Goal: Information Seeking & Learning: Learn about a topic

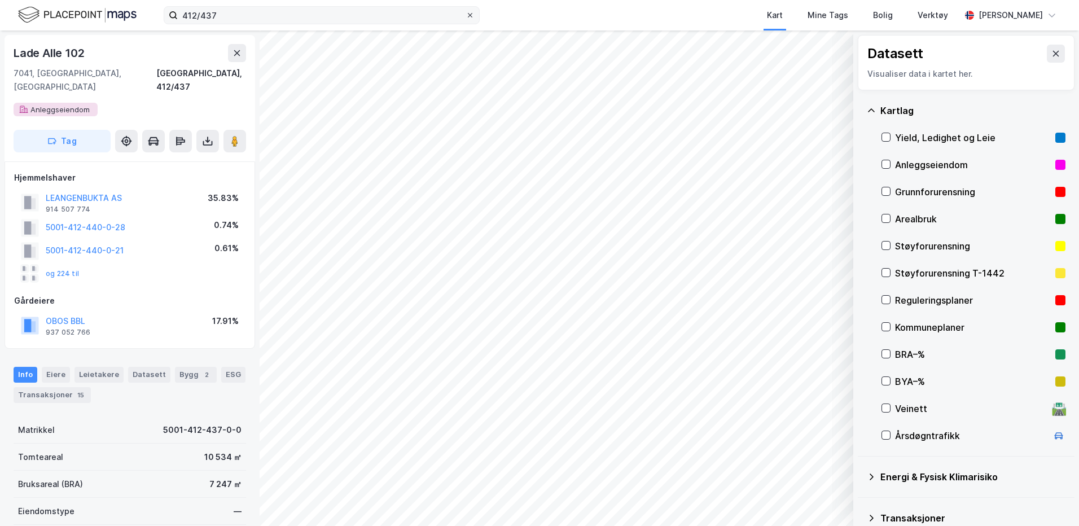
click at [467, 17] on icon at bounding box center [470, 15] width 7 height 7
click at [466, 17] on input "412/437" at bounding box center [322, 15] width 288 height 17
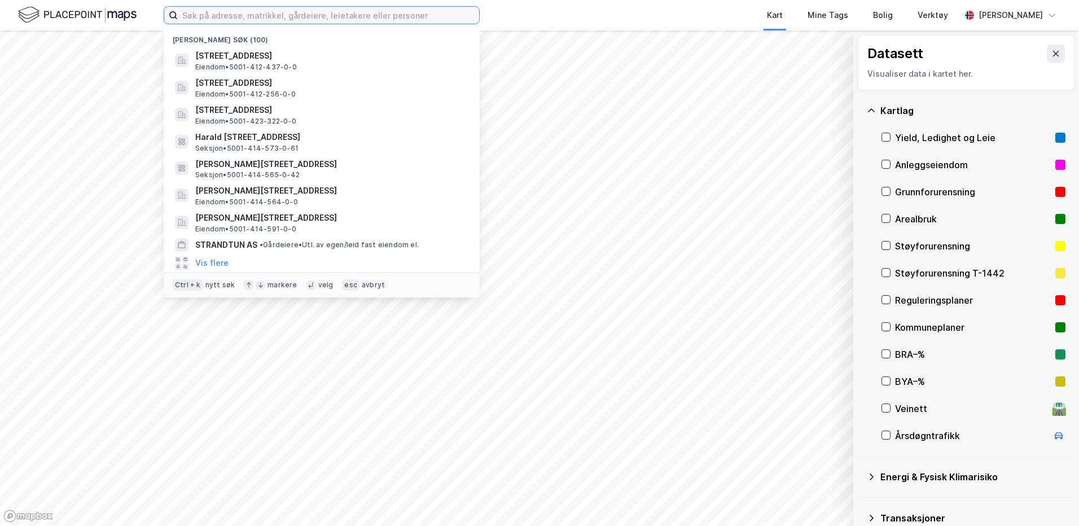
paste input "1/ 3672"
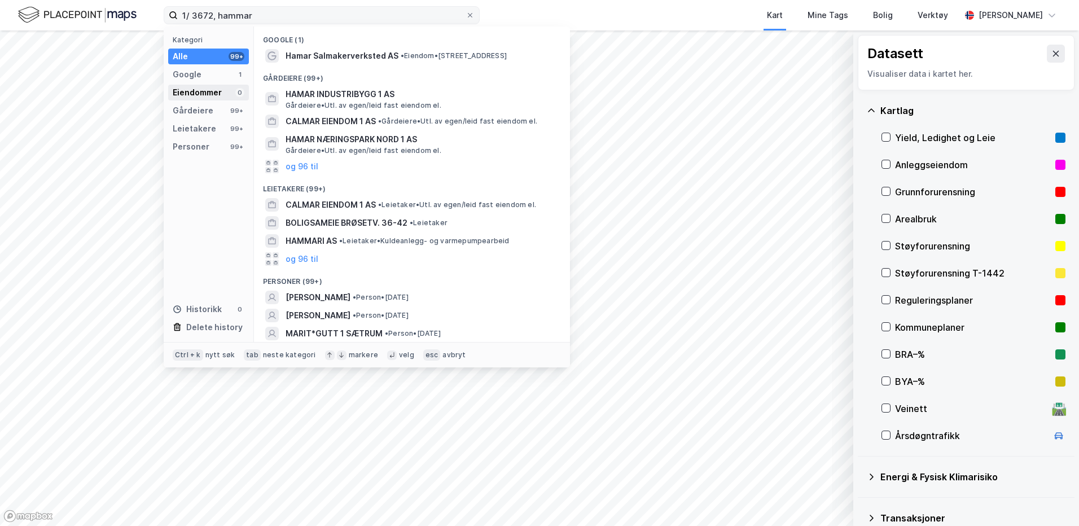
click at [210, 92] on div "Eiendommer" at bounding box center [197, 93] width 49 height 14
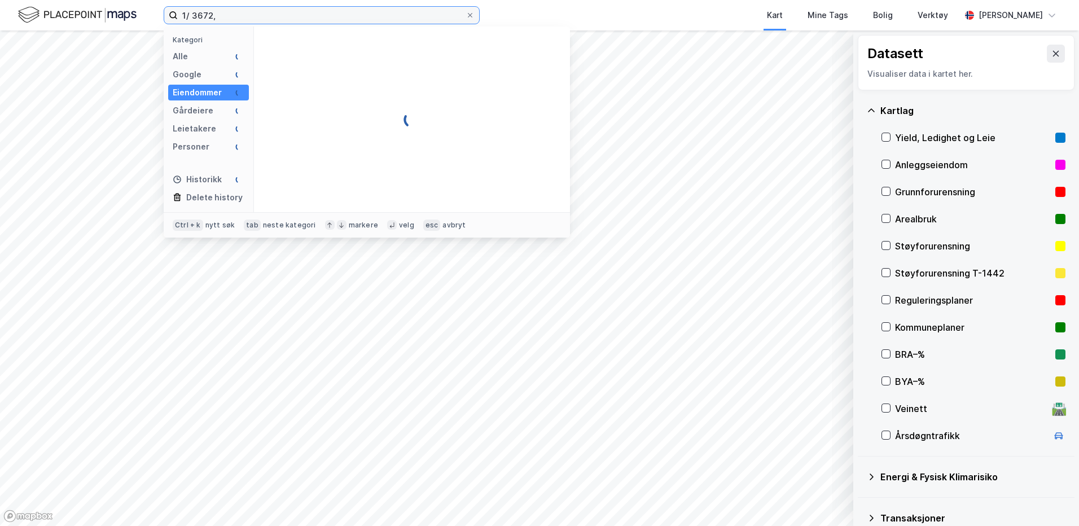
type input "1/ 3672"
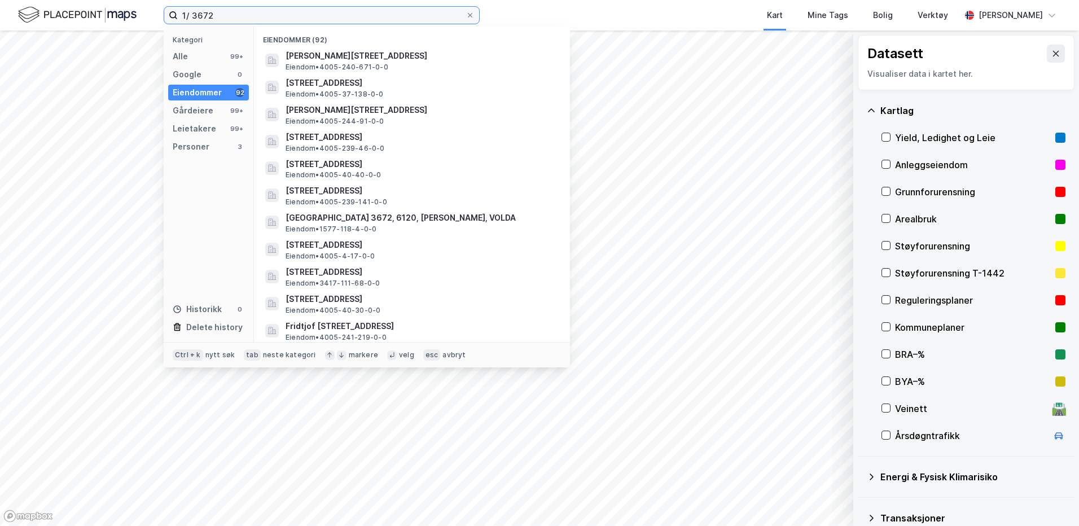
drag, startPoint x: 223, startPoint y: 15, endPoint x: 168, endPoint y: 16, distance: 55.3
click at [168, 16] on label "1/ 3672" at bounding box center [322, 15] width 316 height 18
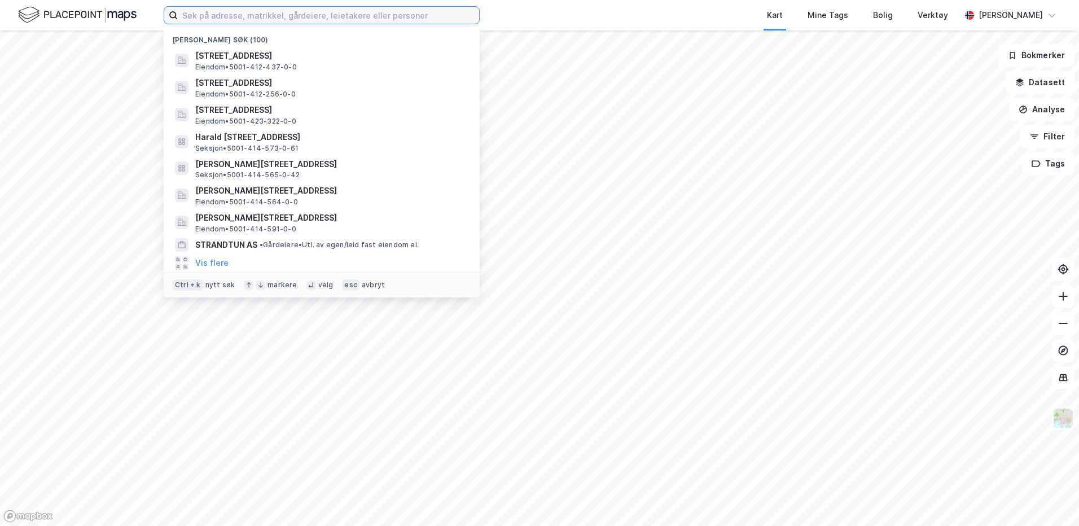
click at [249, 15] on input at bounding box center [328, 15] width 301 height 17
paste input "1/ 3672"
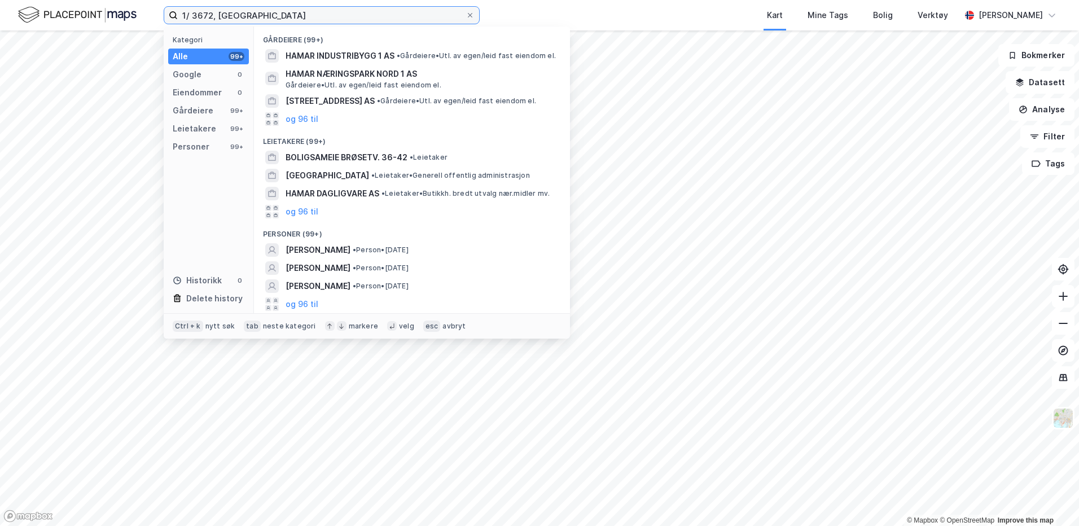
type input "1/ 3672, [GEOGRAPHIC_DATA]"
click at [470, 16] on icon at bounding box center [470, 15] width 5 height 5
click at [466, 16] on input "1/ 3672, [GEOGRAPHIC_DATA]" at bounding box center [322, 15] width 288 height 17
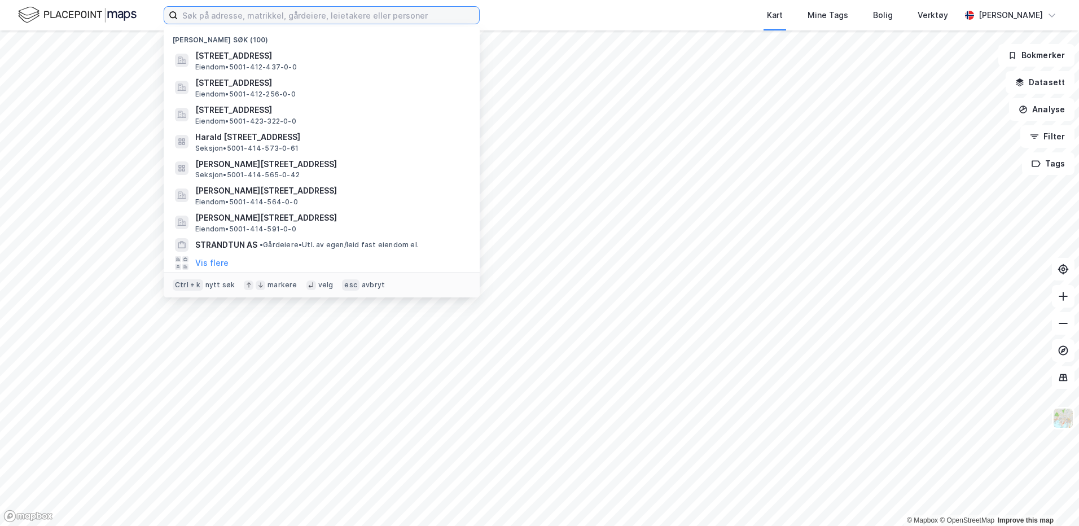
paste input "Berghhjørnet AS"
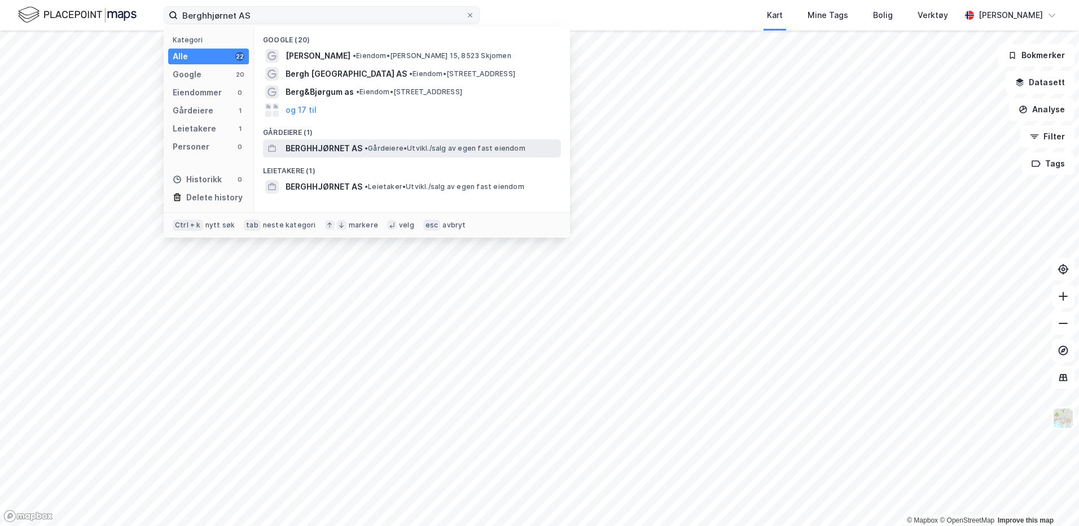
click at [308, 151] on span "BERGHHJØRNET AS" at bounding box center [324, 149] width 77 height 14
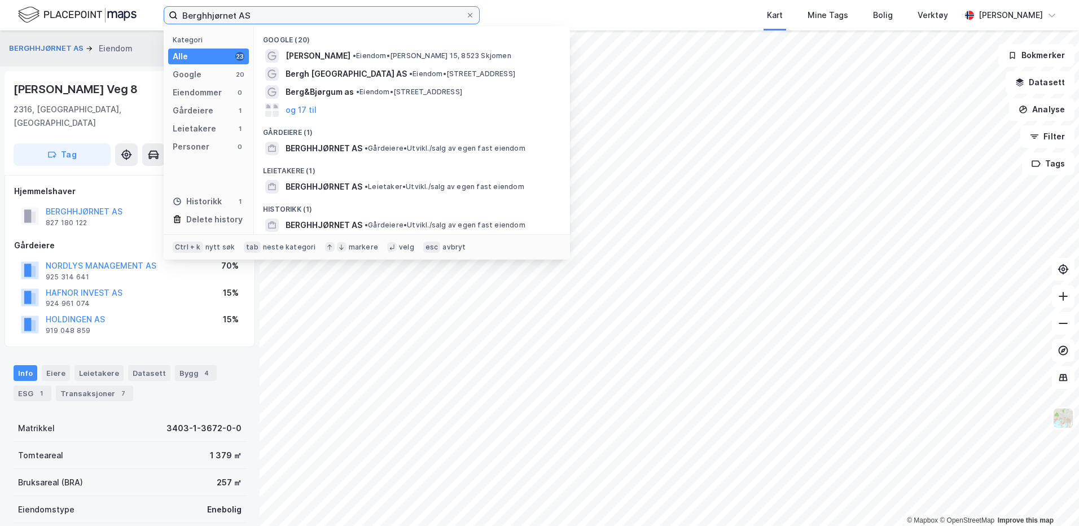
drag, startPoint x: 282, startPoint y: 20, endPoint x: 125, endPoint y: 20, distance: 156.9
click at [125, 20] on div "Berghhjørnet AS Kategori Alle 23 Google 20 Eiendommer 0 Gårdeiere 1 Leietakere …" at bounding box center [539, 15] width 1079 height 30
paste input "gnr 402, bnr 237"
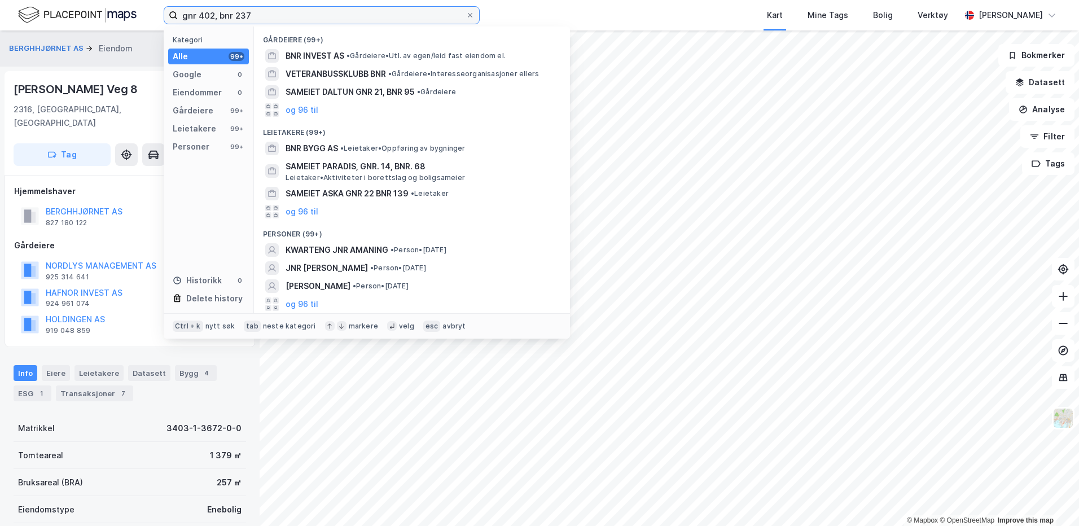
drag, startPoint x: 236, startPoint y: 15, endPoint x: 217, endPoint y: 15, distance: 18.6
click at [217, 15] on input "gnr 402, bnr 237" at bounding box center [322, 15] width 288 height 17
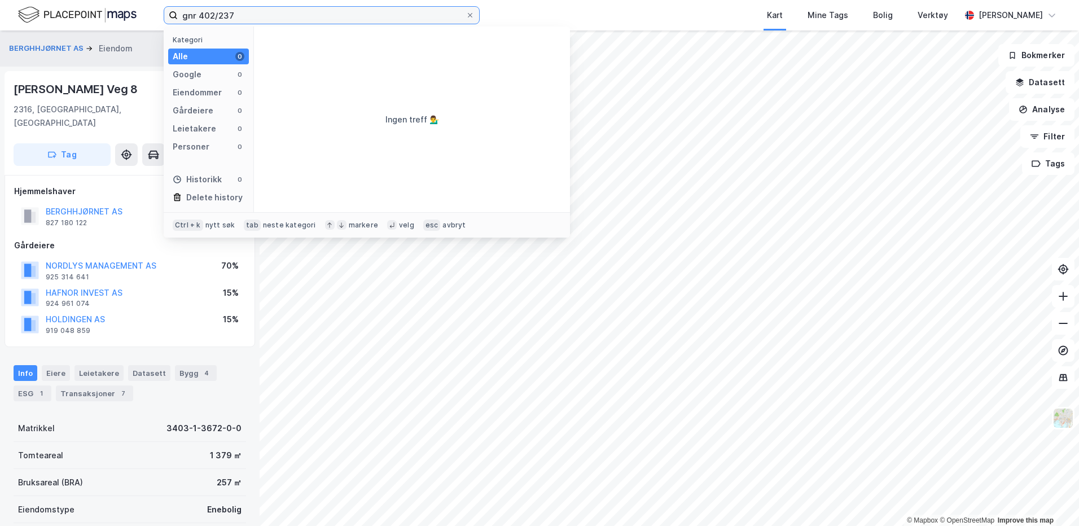
drag, startPoint x: 198, startPoint y: 18, endPoint x: 179, endPoint y: 17, distance: 19.2
click at [179, 17] on input "gnr 402/237" at bounding box center [322, 15] width 288 height 17
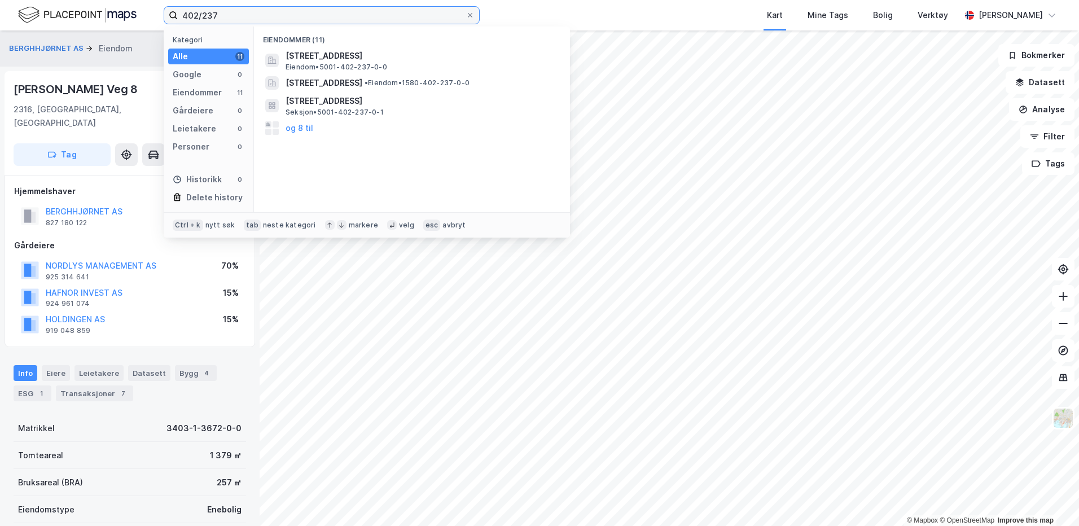
click at [248, 14] on input "402/237" at bounding box center [322, 15] width 288 height 17
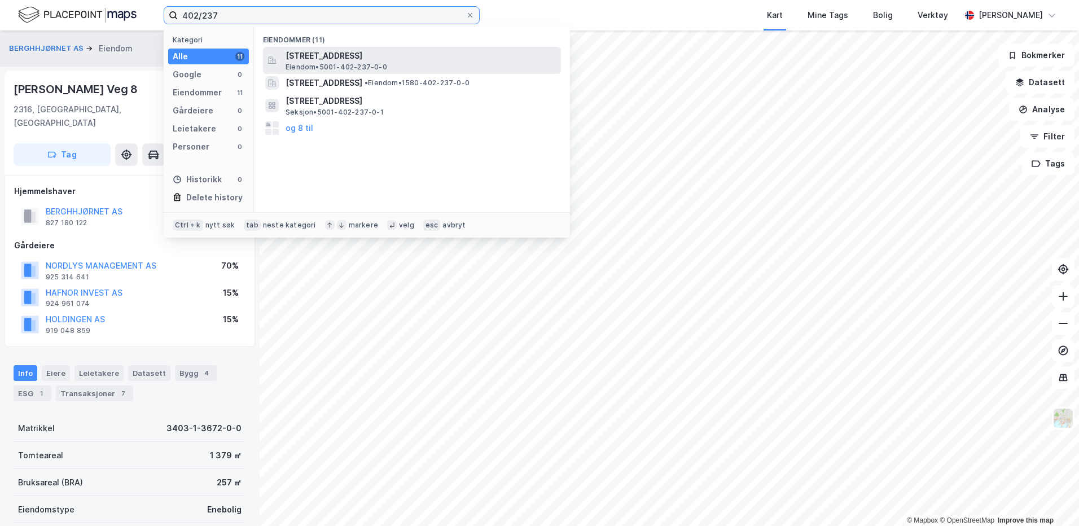
type input "402/237"
click at [326, 63] on span "Eiendom • 5001-402-237-0-0" at bounding box center [337, 67] width 102 height 9
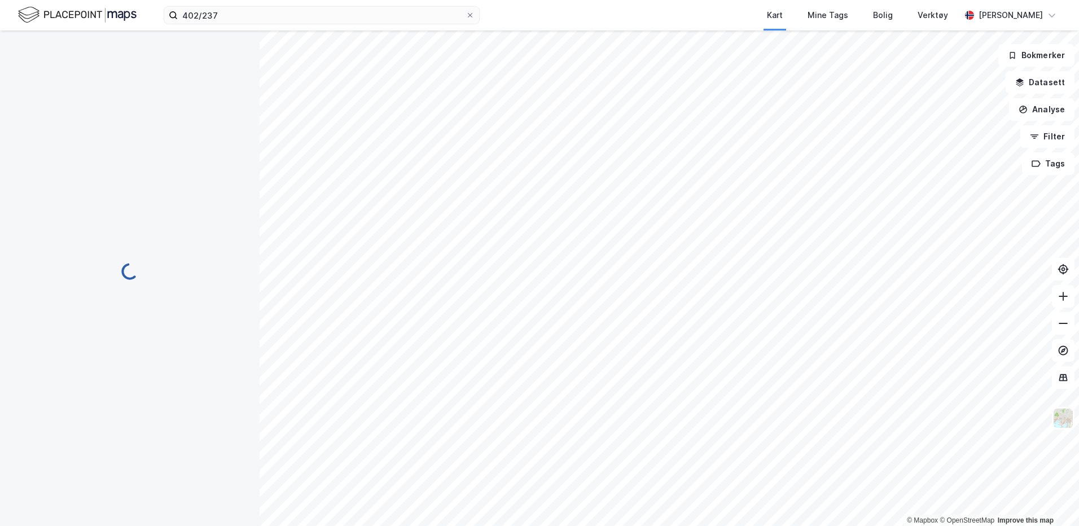
scroll to position [1, 0]
